Goal: Task Accomplishment & Management: Manage account settings

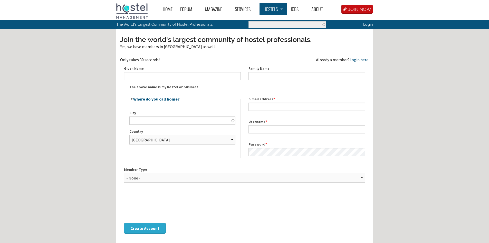
drag, startPoint x: 0, startPoint y: 0, endPoint x: 266, endPoint y: 10, distance: 266.6
click at [266, 10] on link "Hostels" at bounding box center [272, 9] width 27 height 12
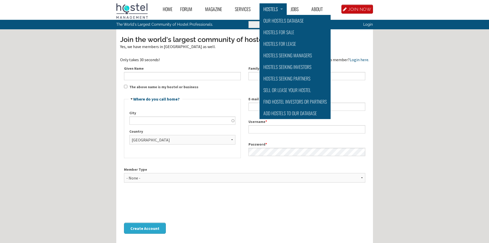
click at [441, 106] on div "Home Forum « Back Forum Forums Index « Back Forums Index New Posts Recent Activ…" at bounding box center [244, 163] width 489 height 326
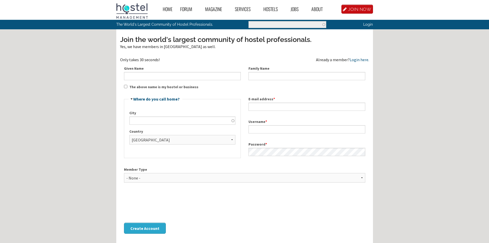
click at [369, 24] on link "Login" at bounding box center [367, 24] width 9 height 4
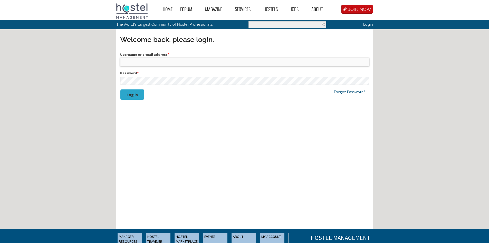
click at [169, 63] on input "Username or e-mail address *" at bounding box center [244, 62] width 249 height 8
type input "frazzeto@pariwana.com"
click at [164, 62] on input "frazzeto@pariwana.com" at bounding box center [244, 62] width 249 height 8
click at [214, 105] on div "Username or e-mail address * frazzeto@pariwana.com Password * Log in" at bounding box center [244, 78] width 249 height 53
click at [351, 92] on link "Forgot Password?" at bounding box center [350, 91] width 32 height 5
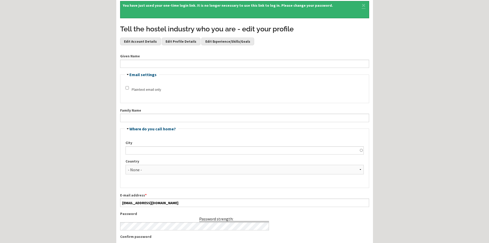
scroll to position [26, 0]
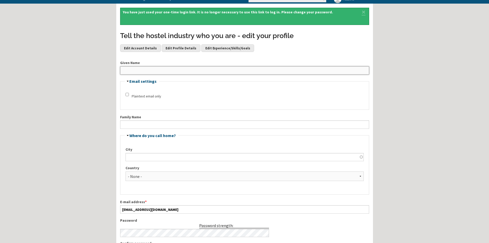
click at [158, 71] on input "Given Name" at bounding box center [244, 70] width 249 height 8
type input "[PERSON_NAME]"
type input "RAZZETO"
type input "[GEOGRAPHIC_DATA]"
select select "1027"
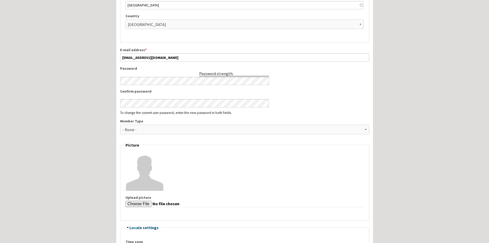
scroll to position [180, 0]
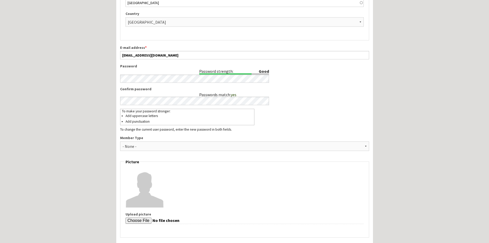
click at [103, 101] on div "Home Forum « Back Forum Forums Index « Back Forums Index New Posts Recent Activ…" at bounding box center [244, 129] width 489 height 618
click at [145, 146] on select "- None - Hostel Owner Hostel Manager Hostel Investor Hostel Staff Hostel Volunt…" at bounding box center [244, 145] width 249 height 9
select select "1416"
click at [120, 141] on select "- None - Hostel Owner Hostel Manager Hostel Investor Hostel Staff Hostel Volunt…" at bounding box center [244, 145] width 249 height 9
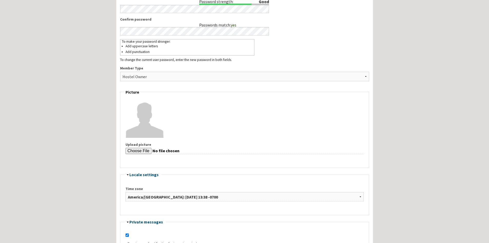
scroll to position [257, 0]
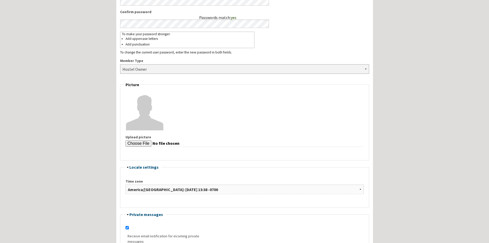
click at [280, 69] on select "- None - Hostel Owner Hostel Manager Hostel Investor Hostel Staff Hostel Volunt…" at bounding box center [244, 68] width 249 height 9
click at [96, 135] on div "Home Forum « Back Forum Forums Index « Back Forums Index New Posts Recent Activ…" at bounding box center [244, 52] width 489 height 618
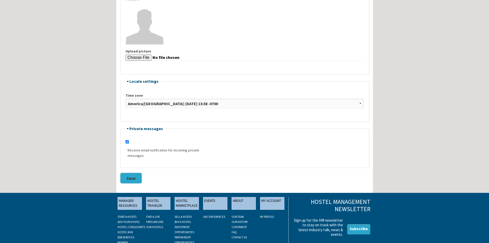
scroll to position [359, 0]
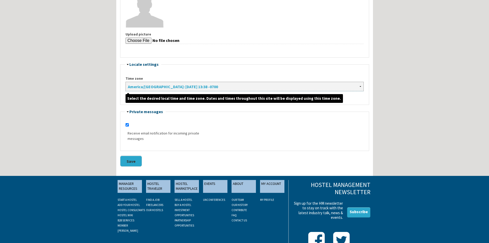
click at [346, 85] on select "[GEOGRAPHIC_DATA]/[GEOGRAPHIC_DATA]: [DATE] 20:38 +0000 [GEOGRAPHIC_DATA]/[GEOG…" at bounding box center [245, 86] width 238 height 9
select select "America/[US_STATE]/[GEOGRAPHIC_DATA]"
click at [126, 82] on select "[GEOGRAPHIC_DATA]/[GEOGRAPHIC_DATA]: [DATE] 20:38 +0000 [GEOGRAPHIC_DATA]/[GEOG…" at bounding box center [245, 86] width 238 height 9
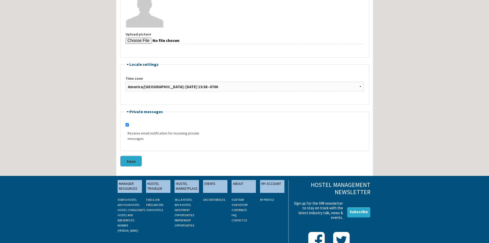
click at [130, 160] on button "Save" at bounding box center [131, 160] width 22 height 11
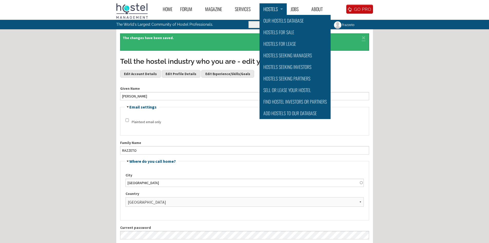
click at [269, 9] on link "Hostels" at bounding box center [272, 9] width 27 height 12
click at [279, 21] on link "Our Hostels Database" at bounding box center [294, 21] width 71 height 12
